Goal: Communication & Community: Connect with others

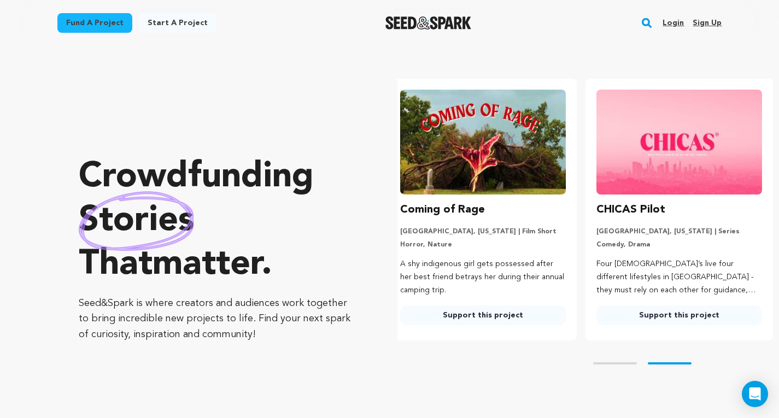
scroll to position [0, 205]
click at [496, 312] on link "Support this project" at bounding box center [483, 316] width 166 height 20
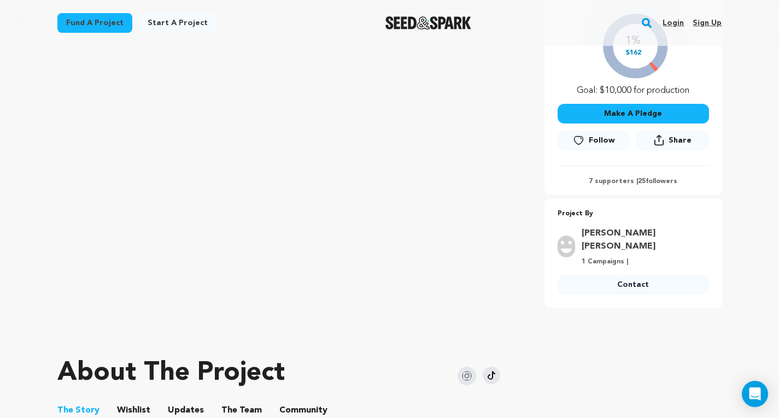
scroll to position [261, 0]
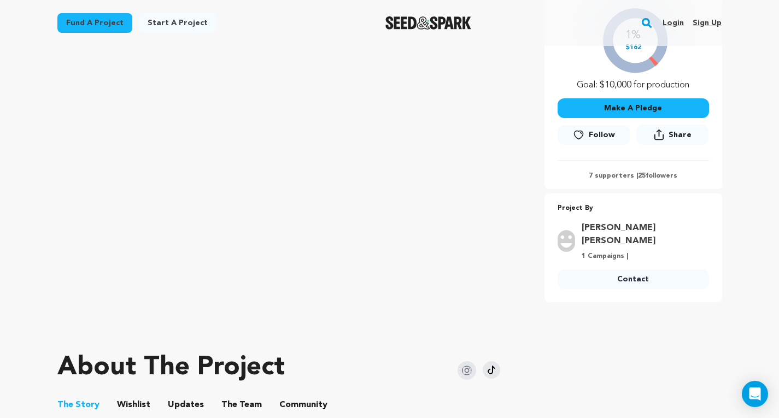
click at [298, 394] on button "Community" at bounding box center [303, 407] width 26 height 26
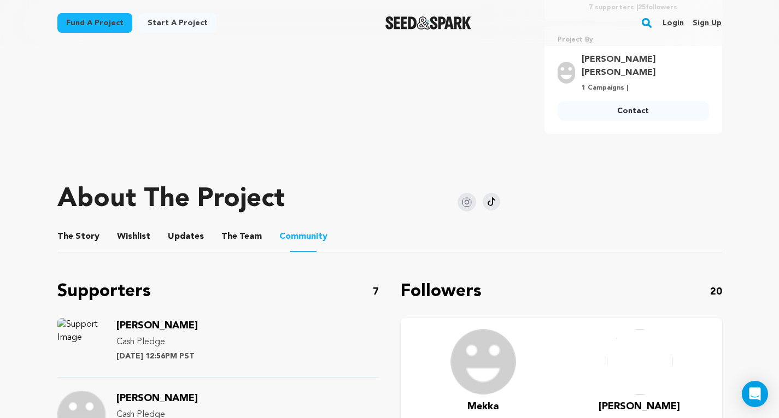
scroll to position [502, 0]
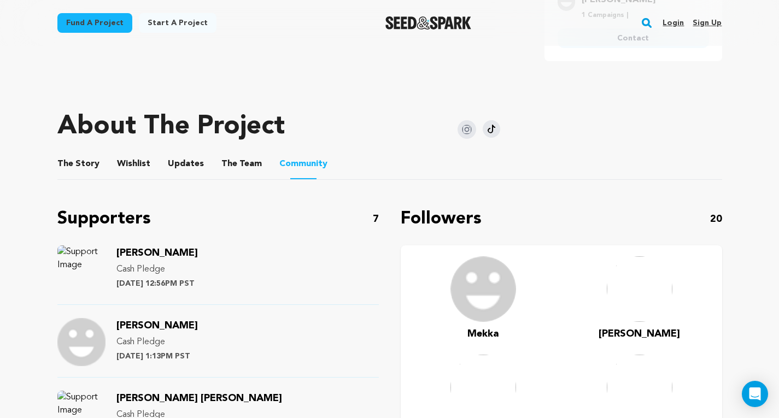
click at [148, 248] on span "[PERSON_NAME]" at bounding box center [156, 253] width 81 height 10
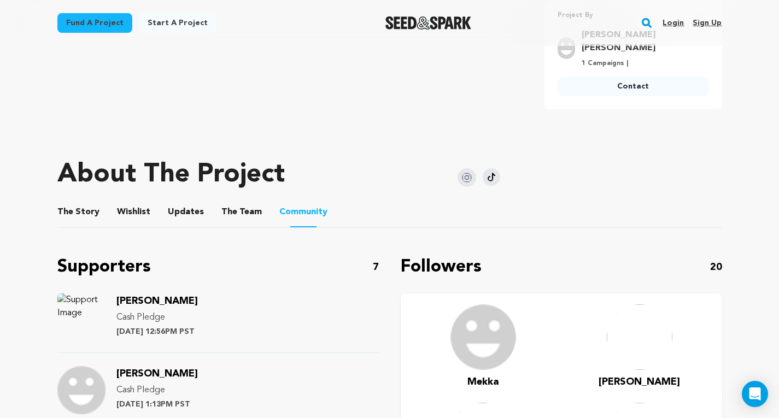
scroll to position [456, 0]
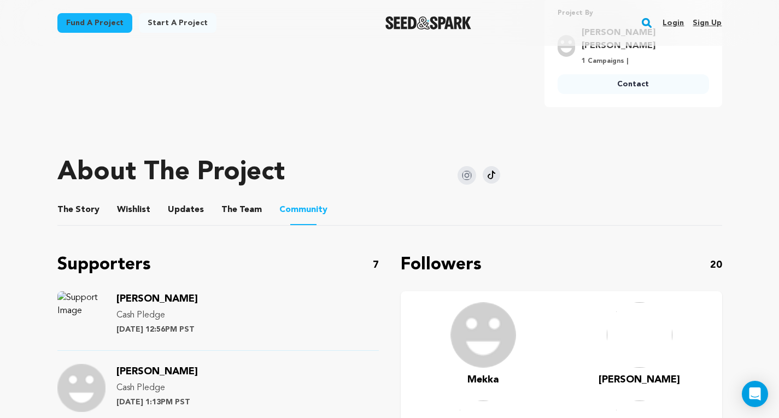
click at [126, 199] on button "Wishlist" at bounding box center [133, 212] width 26 height 26
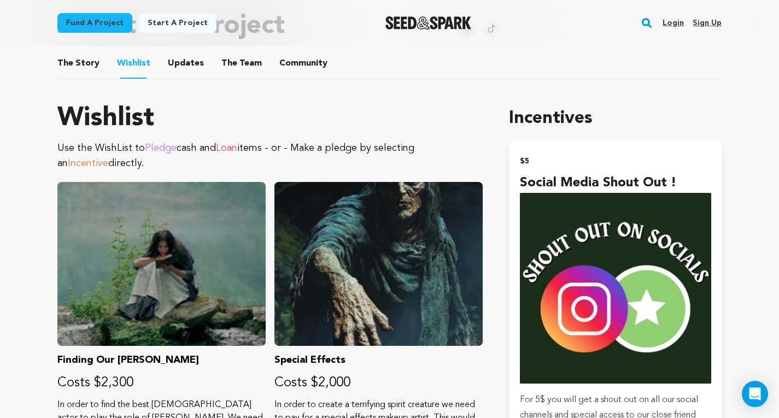
scroll to position [432, 0]
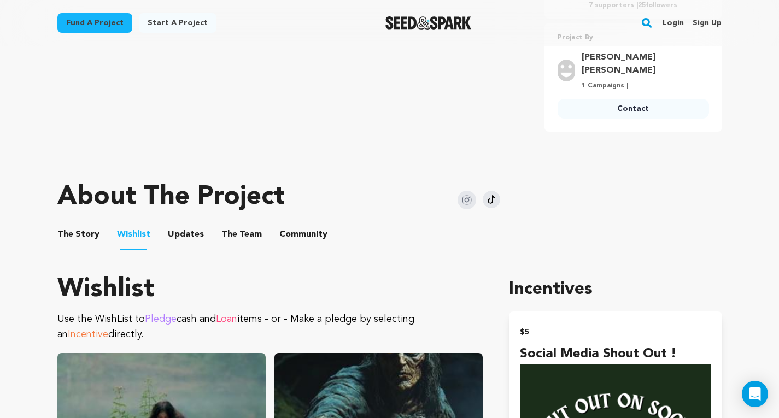
click at [296, 224] on button "Community" at bounding box center [303, 237] width 26 height 26
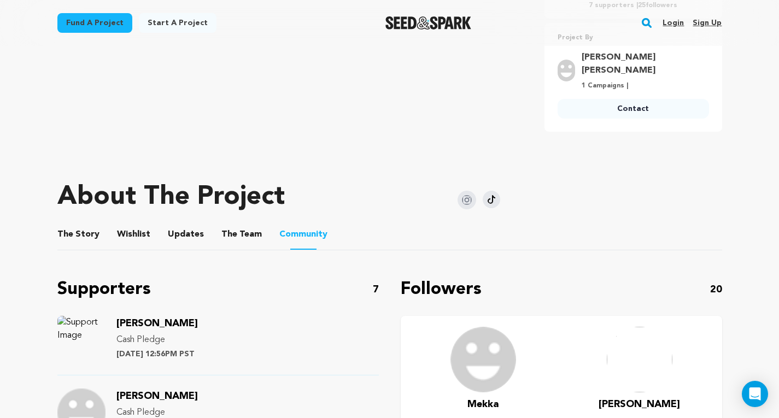
click at [157, 319] on span "[PERSON_NAME]" at bounding box center [156, 324] width 81 height 10
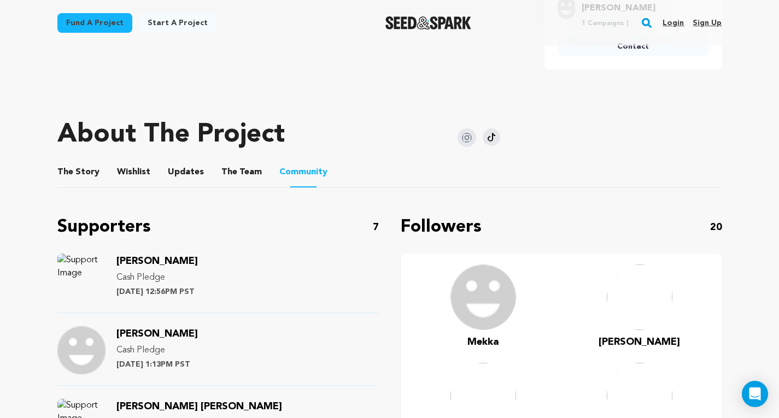
scroll to position [577, 0]
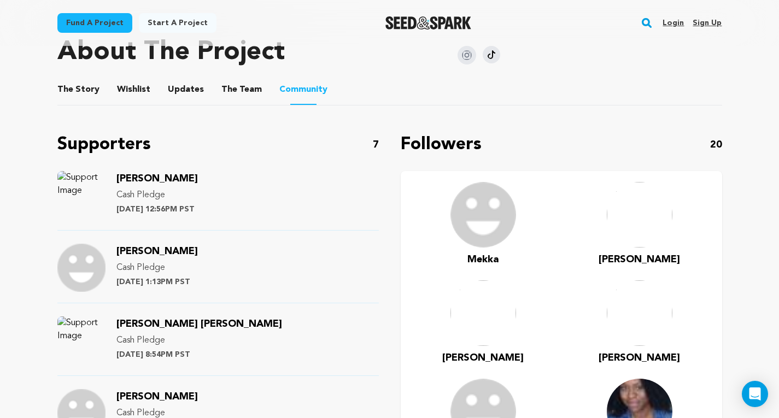
click at [181, 319] on span "Garcia-Urencio Alejandro" at bounding box center [199, 324] width 166 height 10
